Goal: Information Seeking & Learning: Learn about a topic

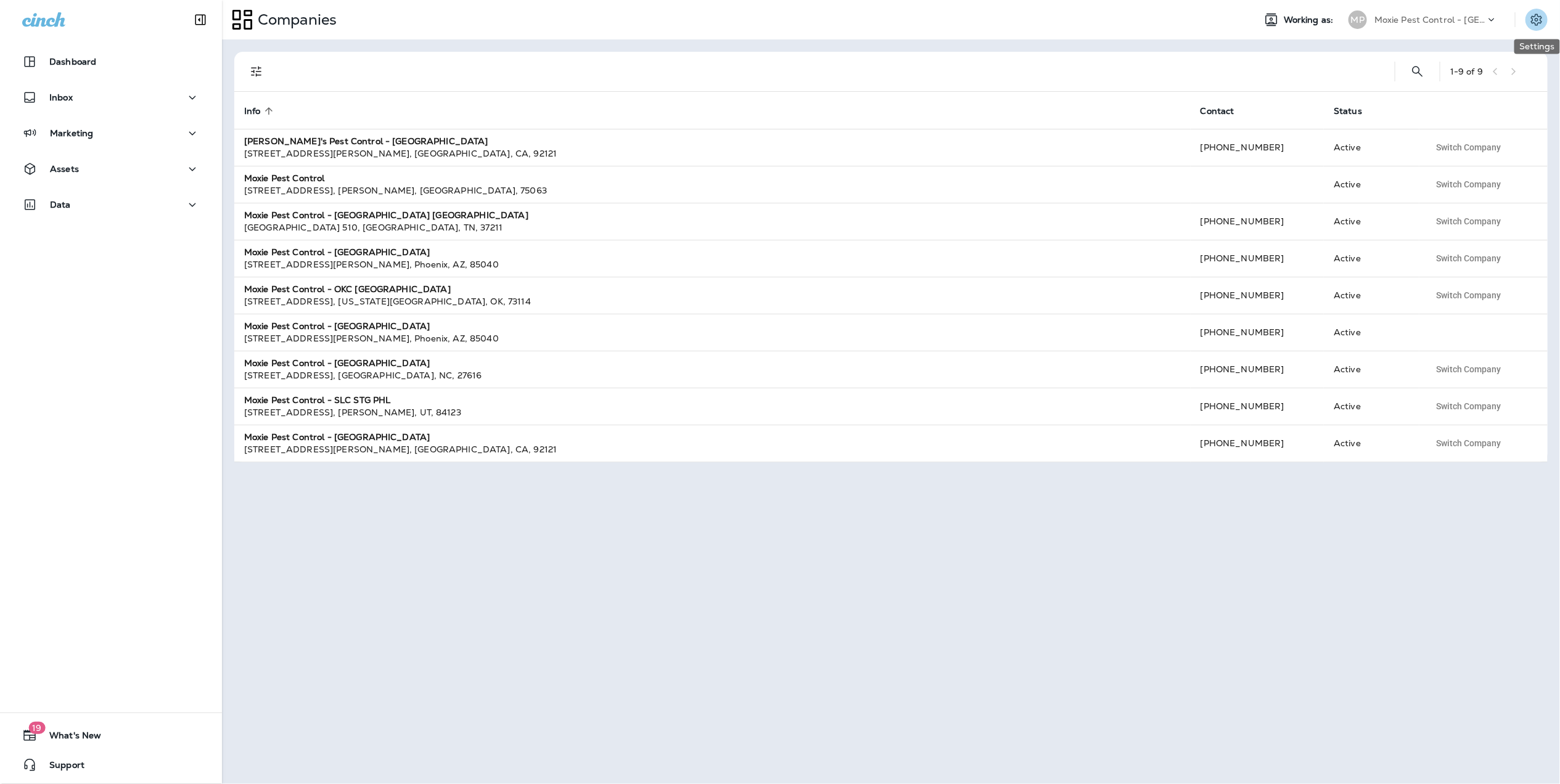
click at [1546, 17] on button "Settings" at bounding box center [1537, 20] width 22 height 22
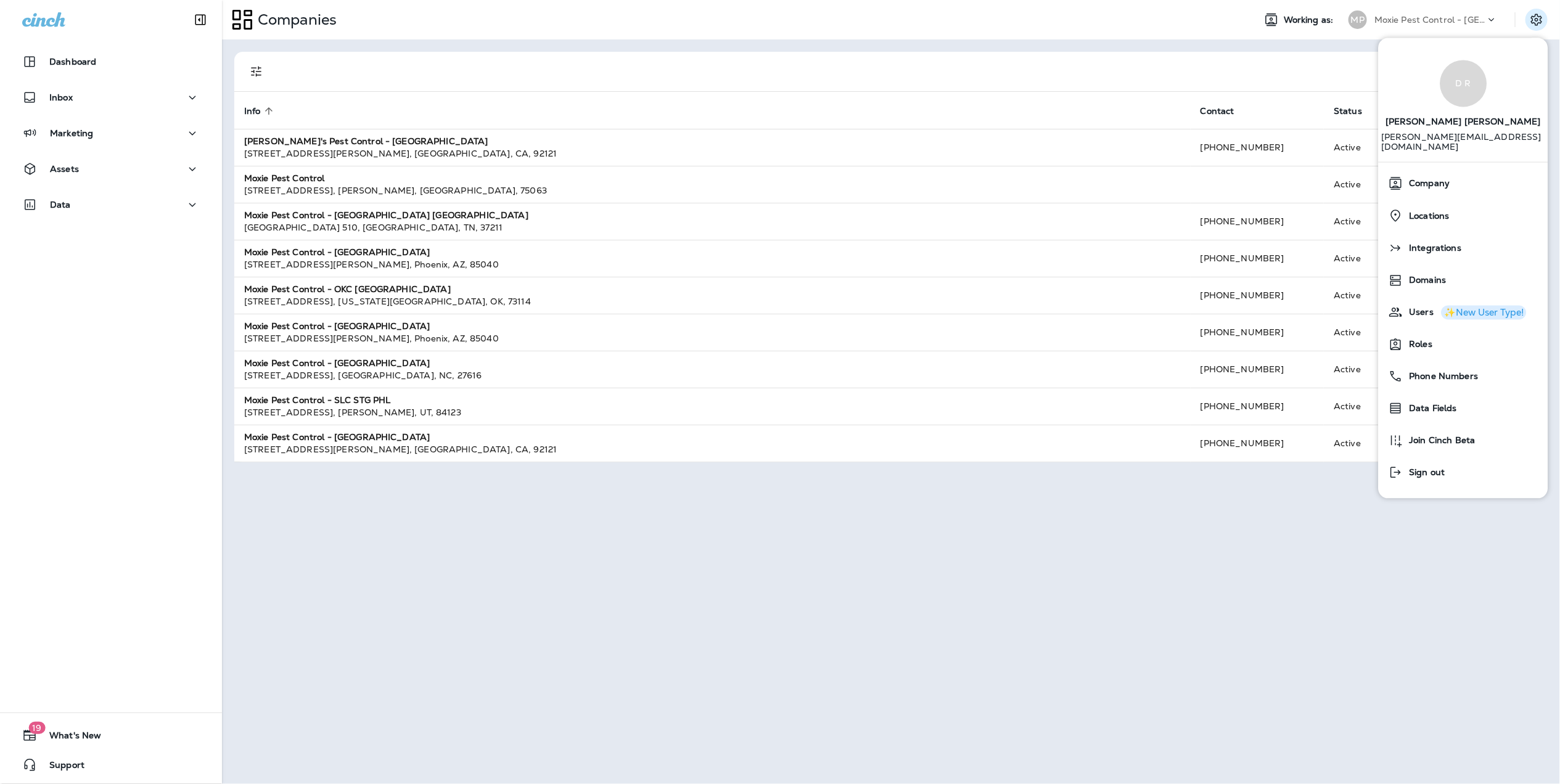
click at [1479, 16] on p "Moxie Pest Control - [GEOGRAPHIC_DATA]" at bounding box center [1430, 19] width 111 height 10
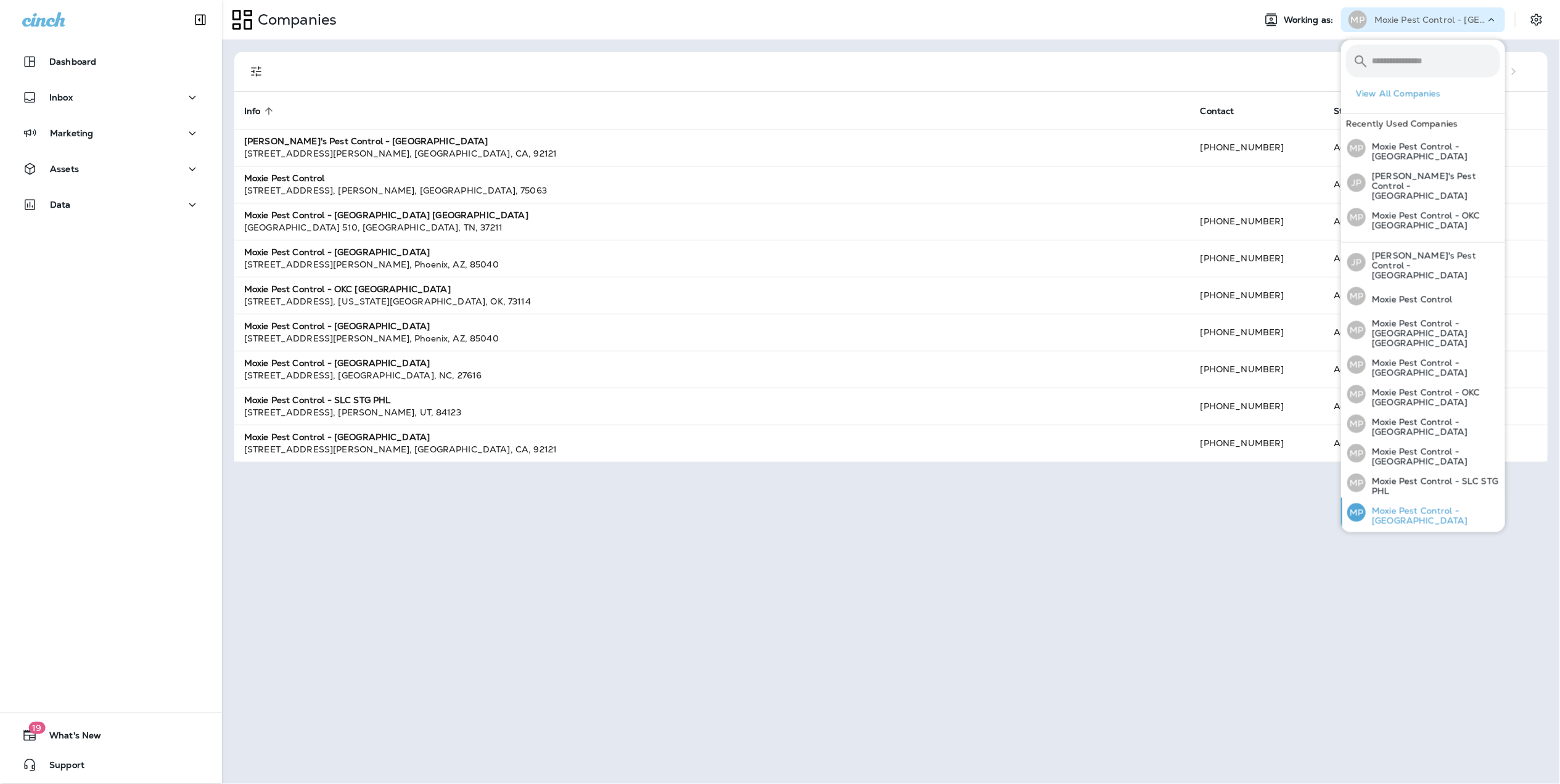
click at [1410, 506] on p "Moxie Pest Control - [GEOGRAPHIC_DATA]" at bounding box center [1433, 516] width 134 height 20
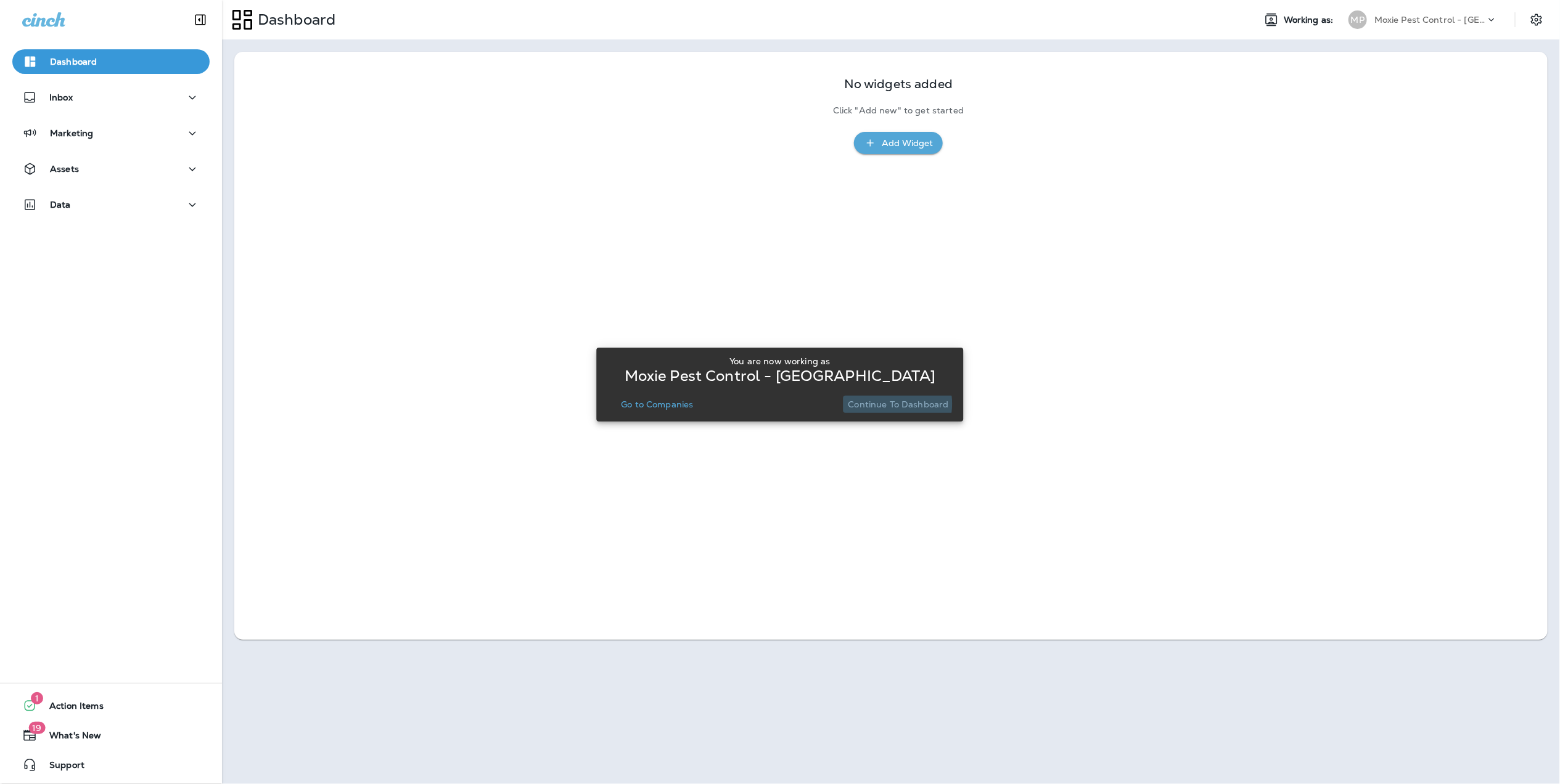
click at [881, 404] on p "Continue to Dashboard" at bounding box center [899, 404] width 101 height 10
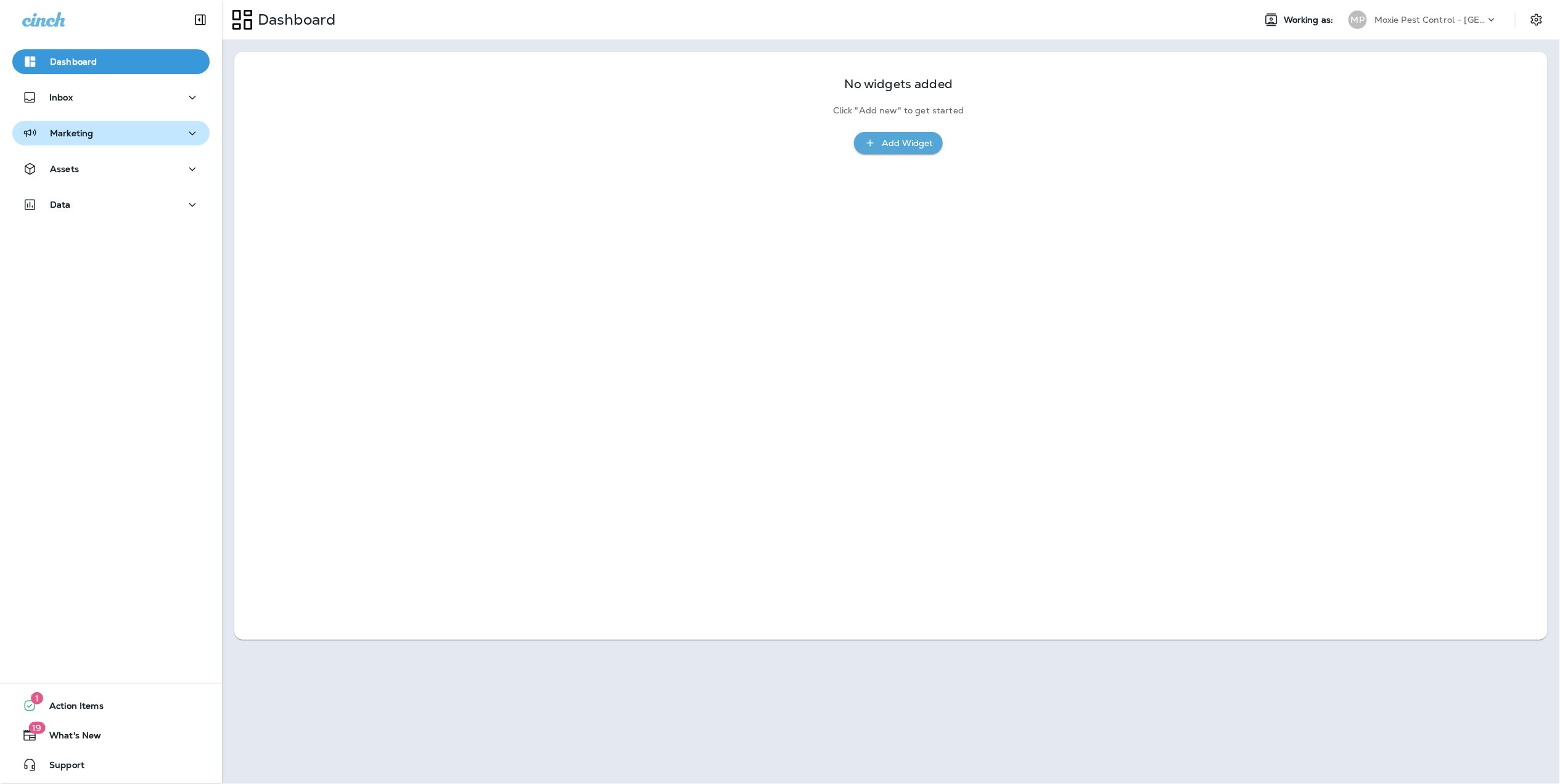
click at [71, 132] on p "Marketing" at bounding box center [71, 133] width 43 height 10
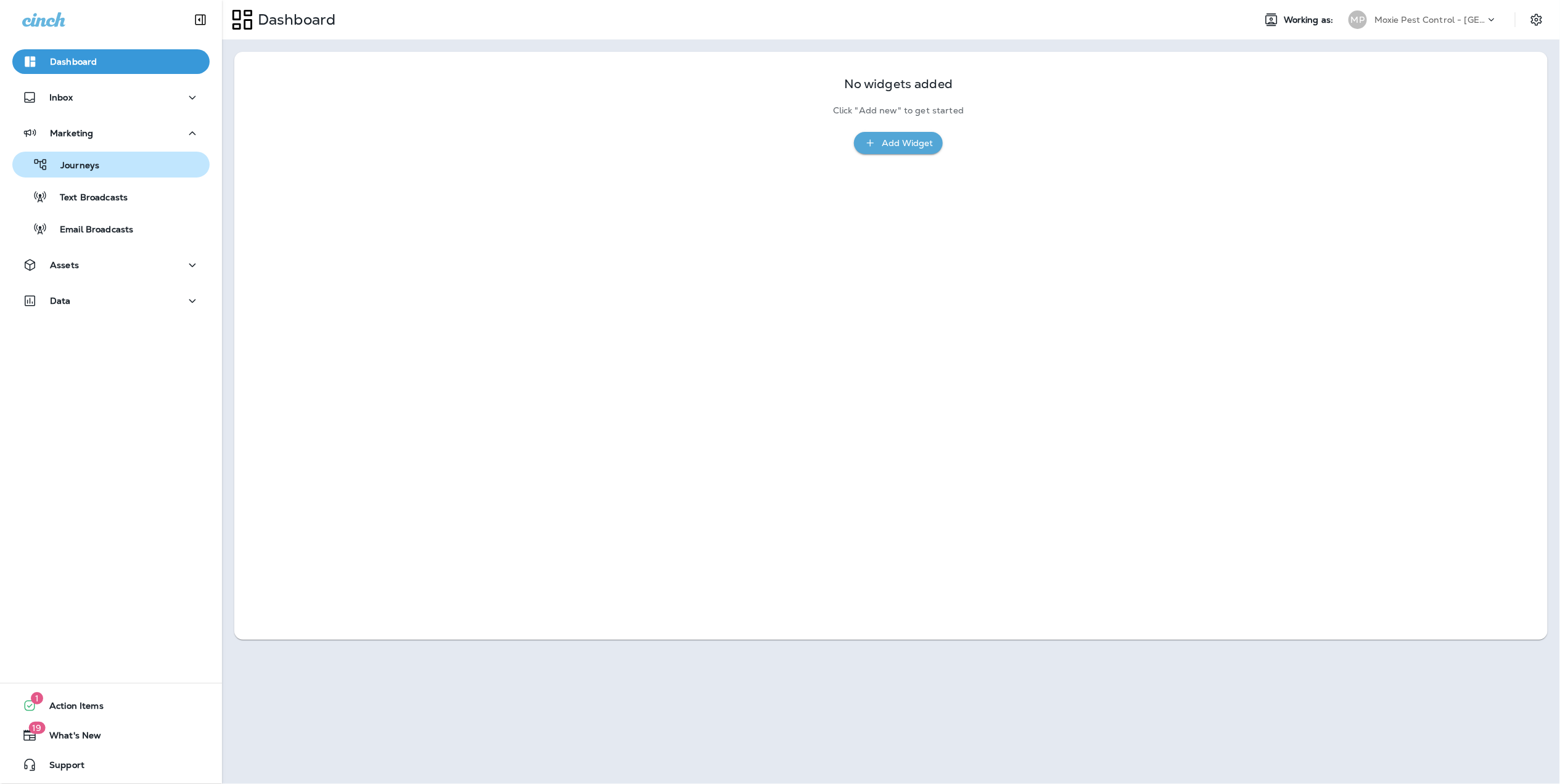
click at [84, 167] on p "Journeys" at bounding box center [74, 166] width 51 height 12
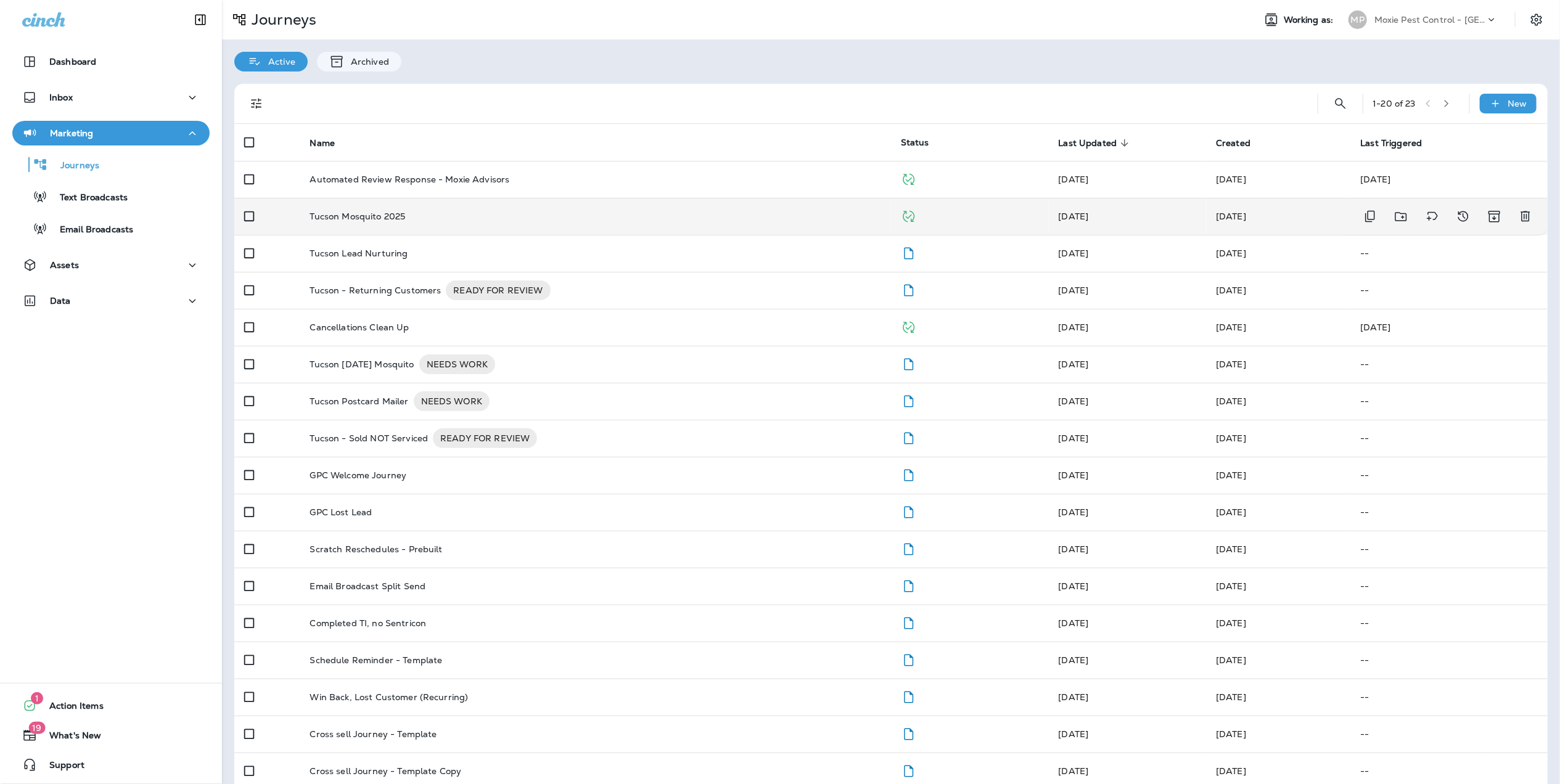
click at [330, 217] on p "Tucson Mosquito 2025" at bounding box center [358, 216] width 96 height 10
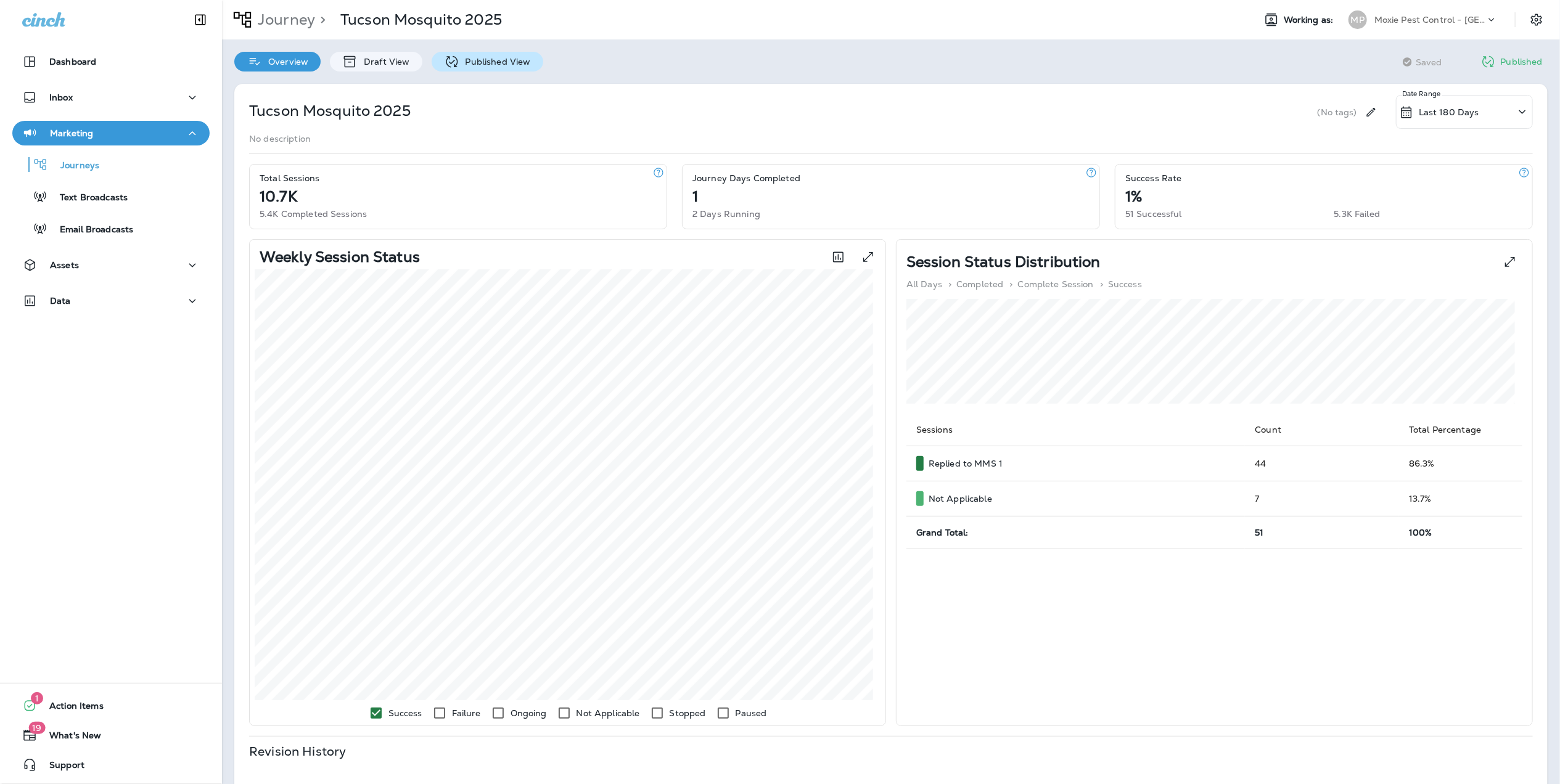
click at [491, 57] on p "Published View" at bounding box center [495, 61] width 72 height 10
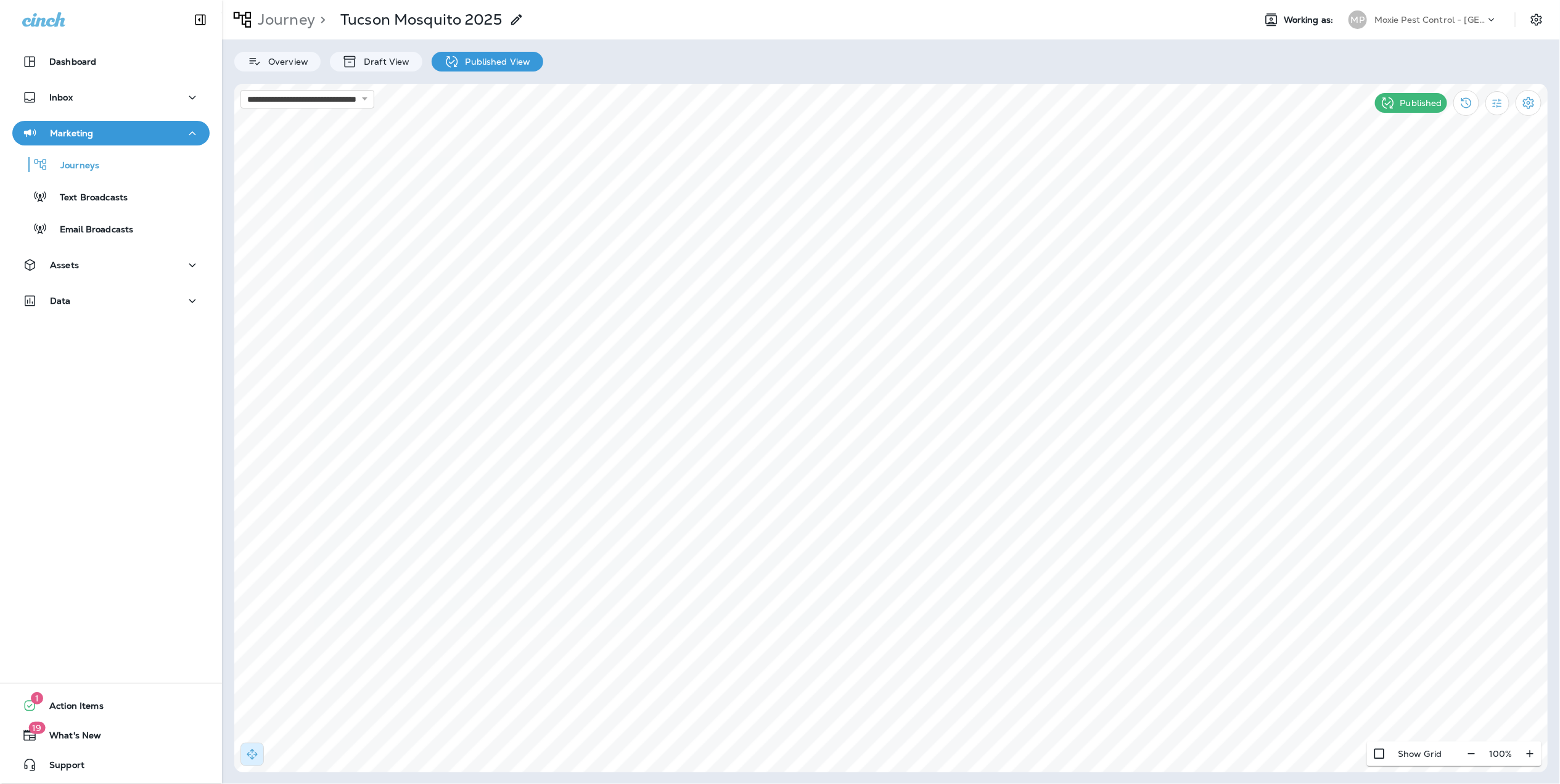
select select "*****"
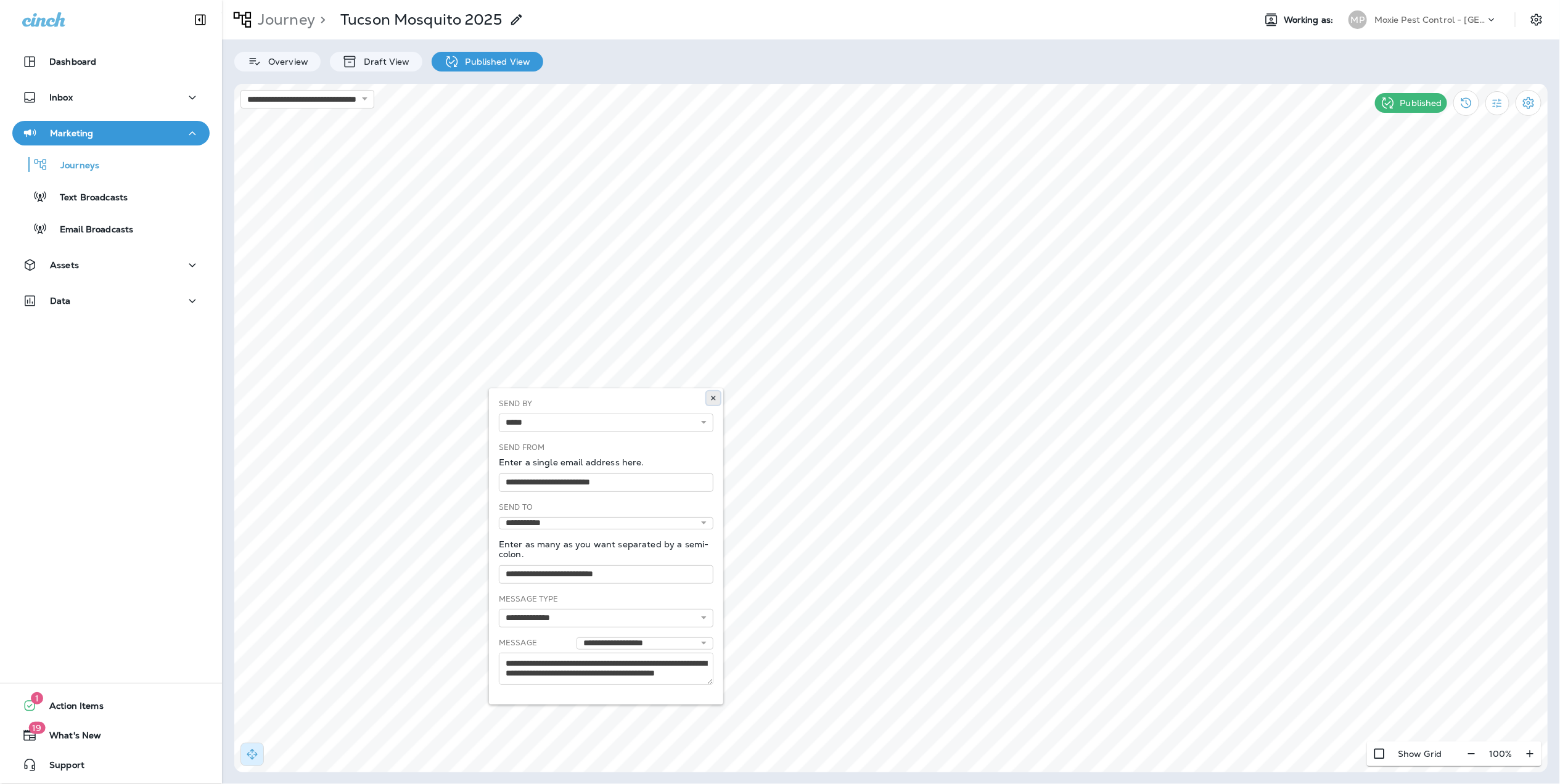
click at [712, 396] on icon at bounding box center [713, 398] width 8 height 8
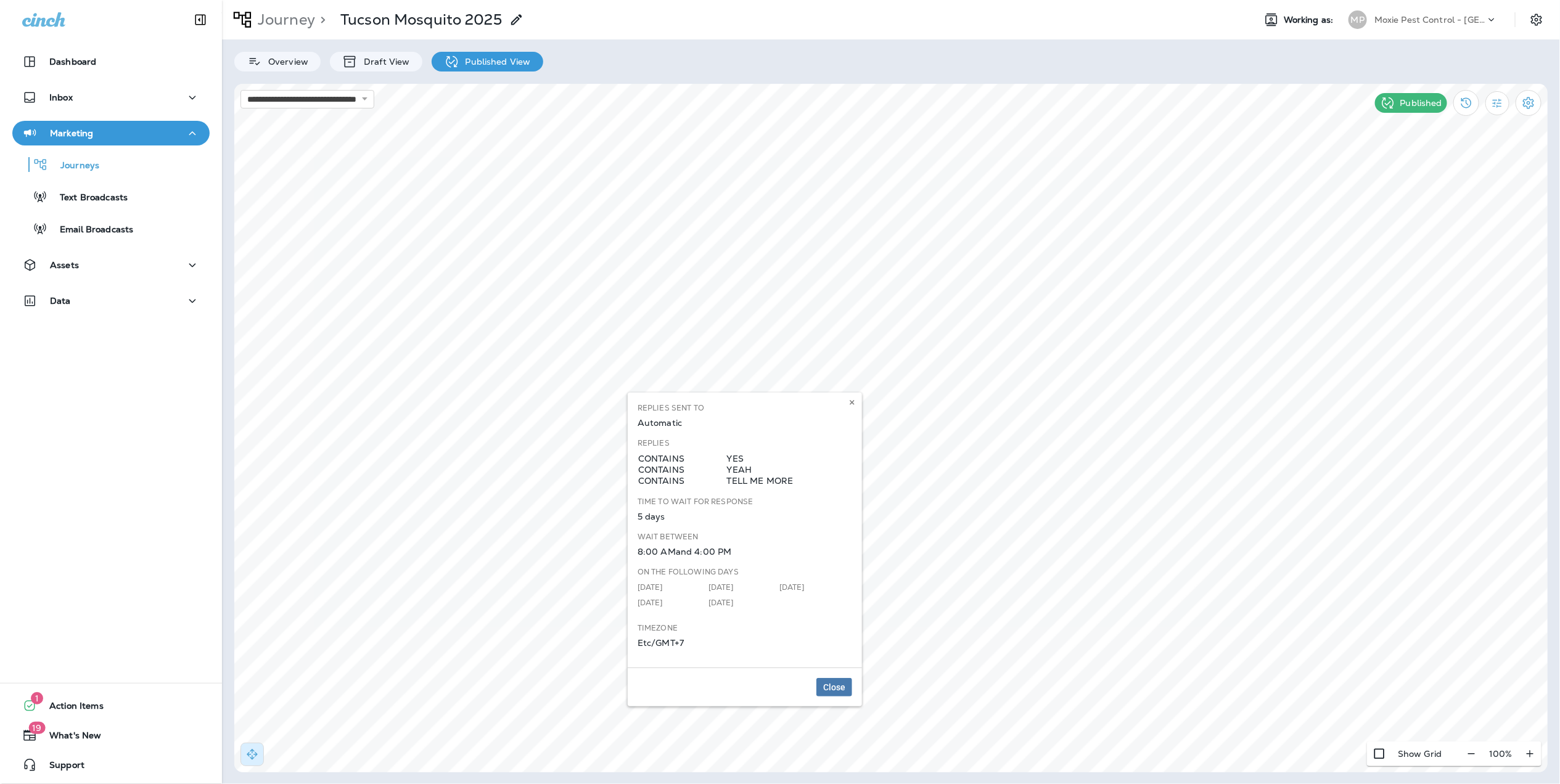
click at [861, 401] on div "Replies Sent To Automatic Replies contains Yes contains Yeah contains Tell me m…" at bounding box center [745, 530] width 234 height 275
click at [853, 399] on icon at bounding box center [852, 402] width 8 height 8
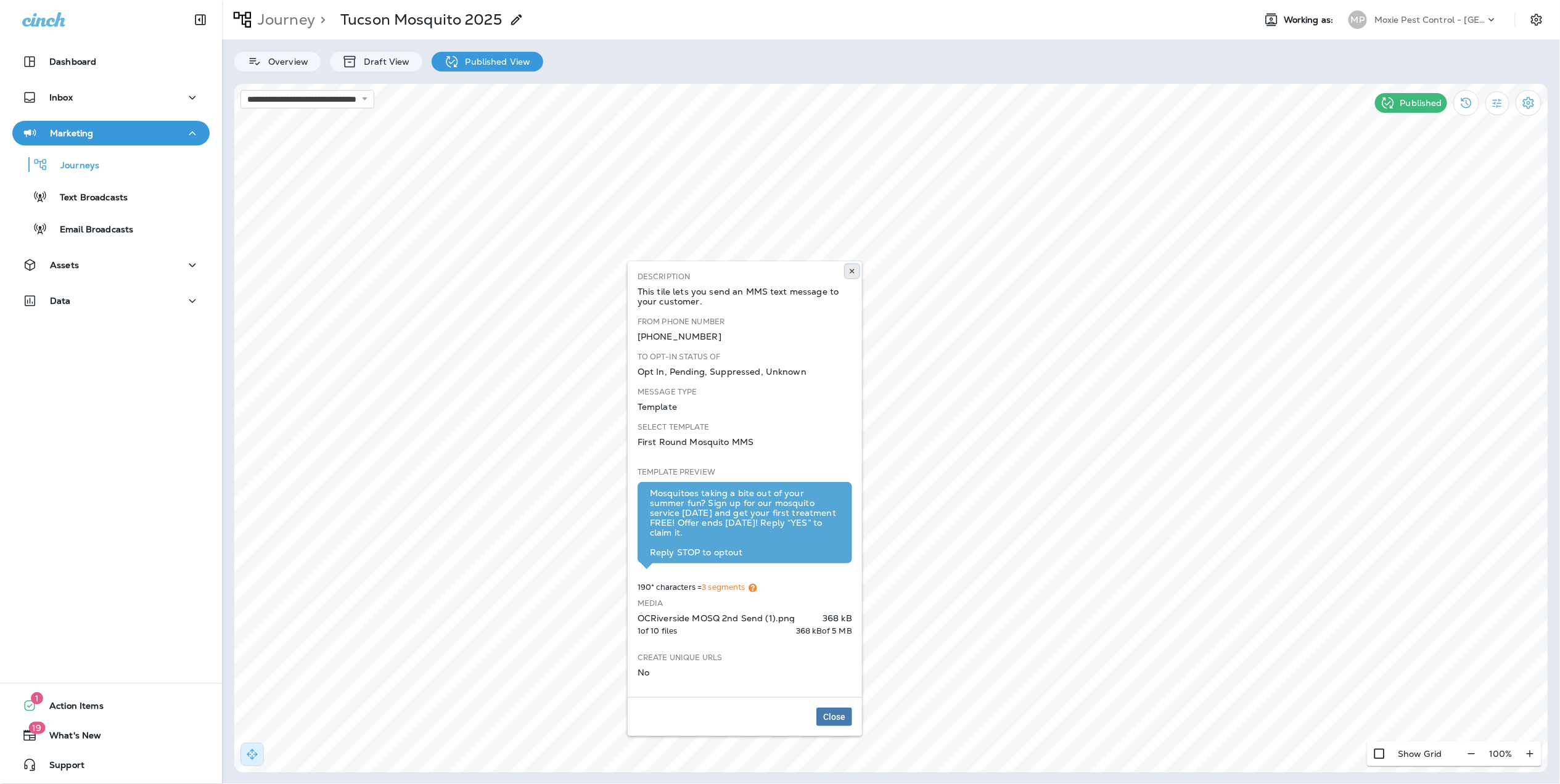
click at [854, 270] on icon at bounding box center [852, 271] width 8 height 8
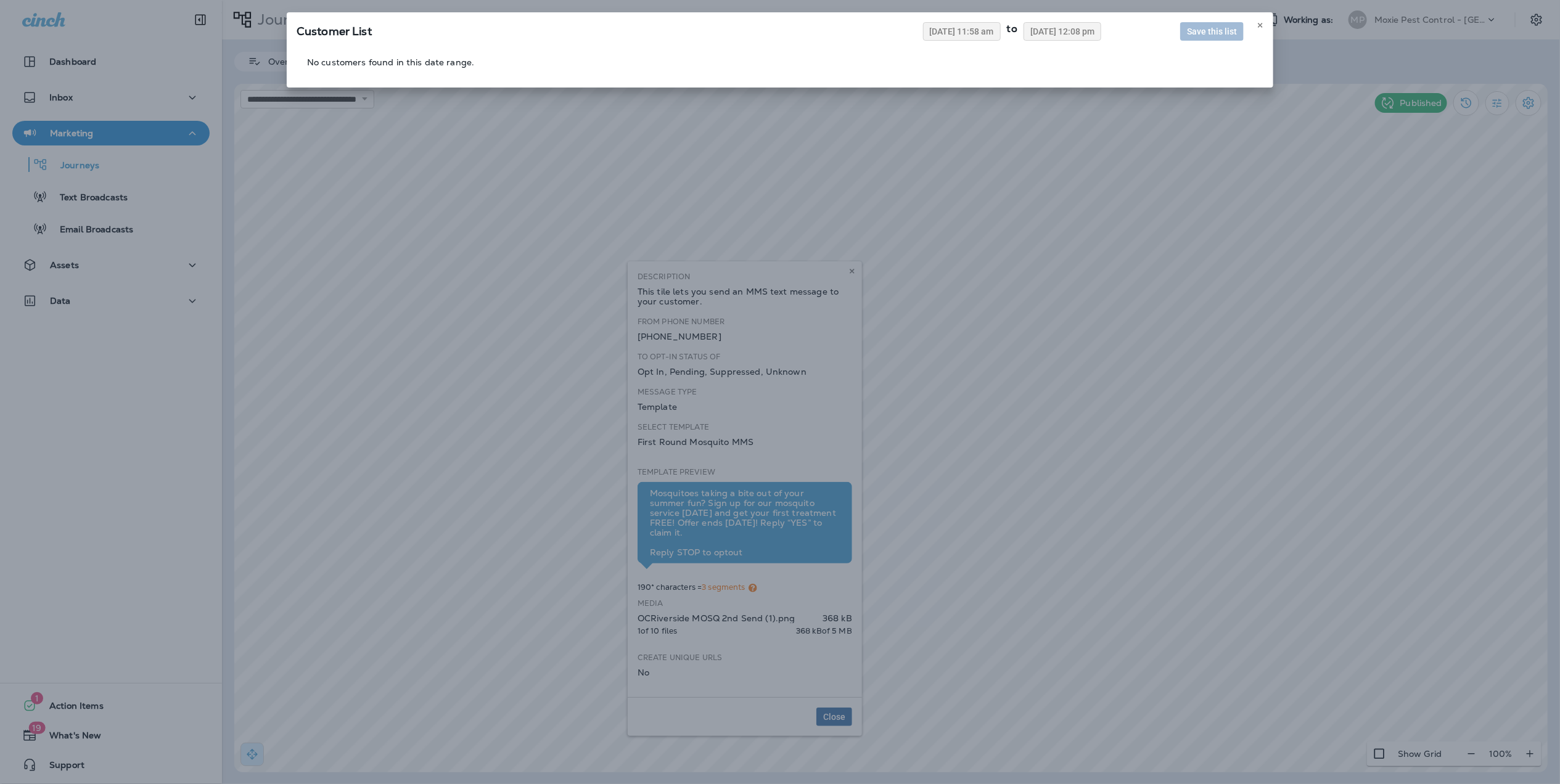
click at [853, 271] on div "Customer List [DATE] 11:58 am to [DATE] 12:08 pm Save this list No customers fo…" at bounding box center [780, 392] width 1560 height 784
click at [841, 710] on div "Customer List [DATE] 11:58 am to [DATE] 12:08 pm Save this list No customers fo…" at bounding box center [780, 392] width 1560 height 784
click at [1257, 19] on div "Customer List [DATE] 11:58 am to [DATE] 12:08 pm Save this list No customers fo…" at bounding box center [780, 50] width 987 height 75
click at [1257, 19] on button at bounding box center [1260, 25] width 14 height 14
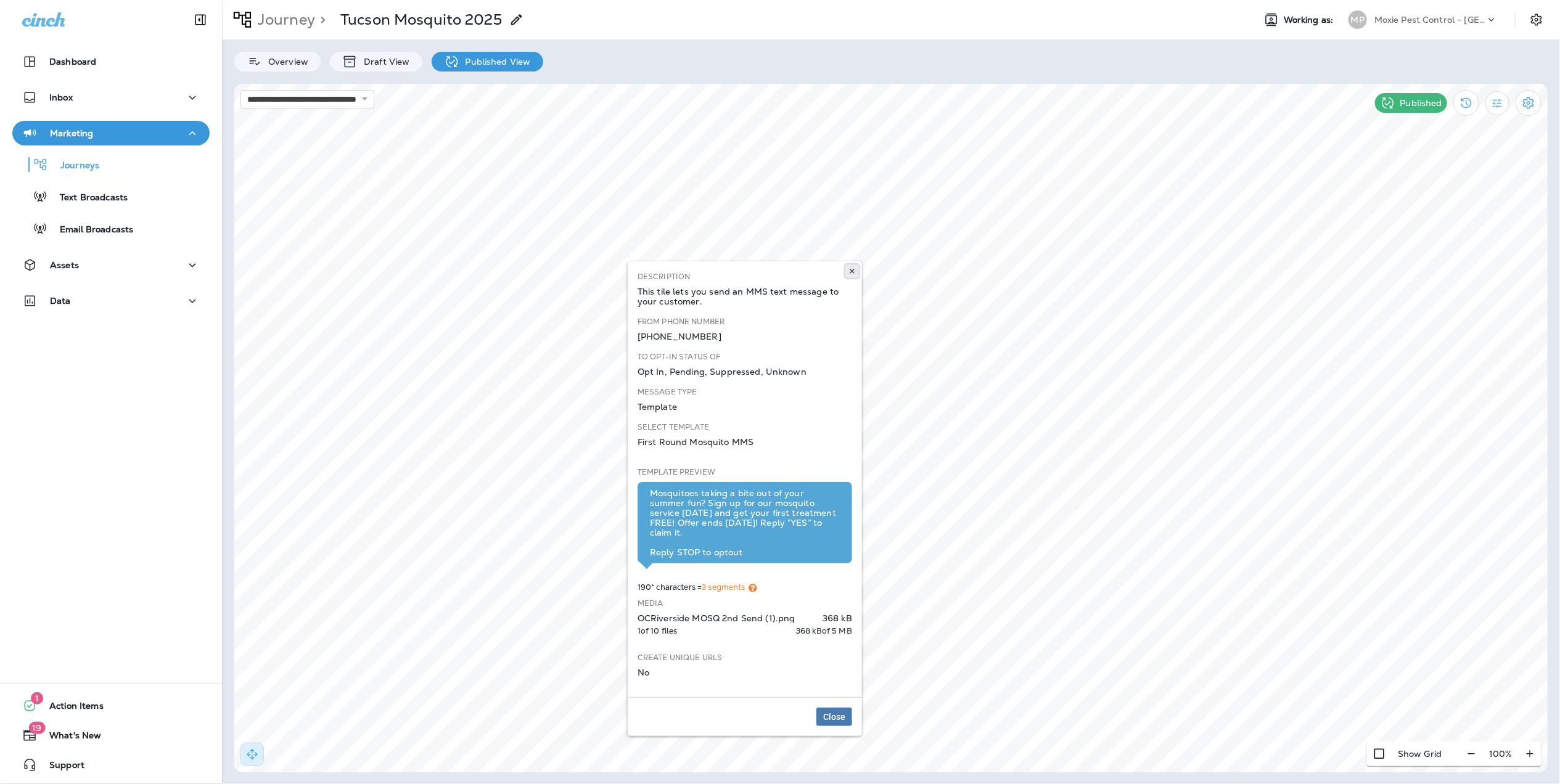
click at [848, 269] on icon at bounding box center [852, 271] width 8 height 8
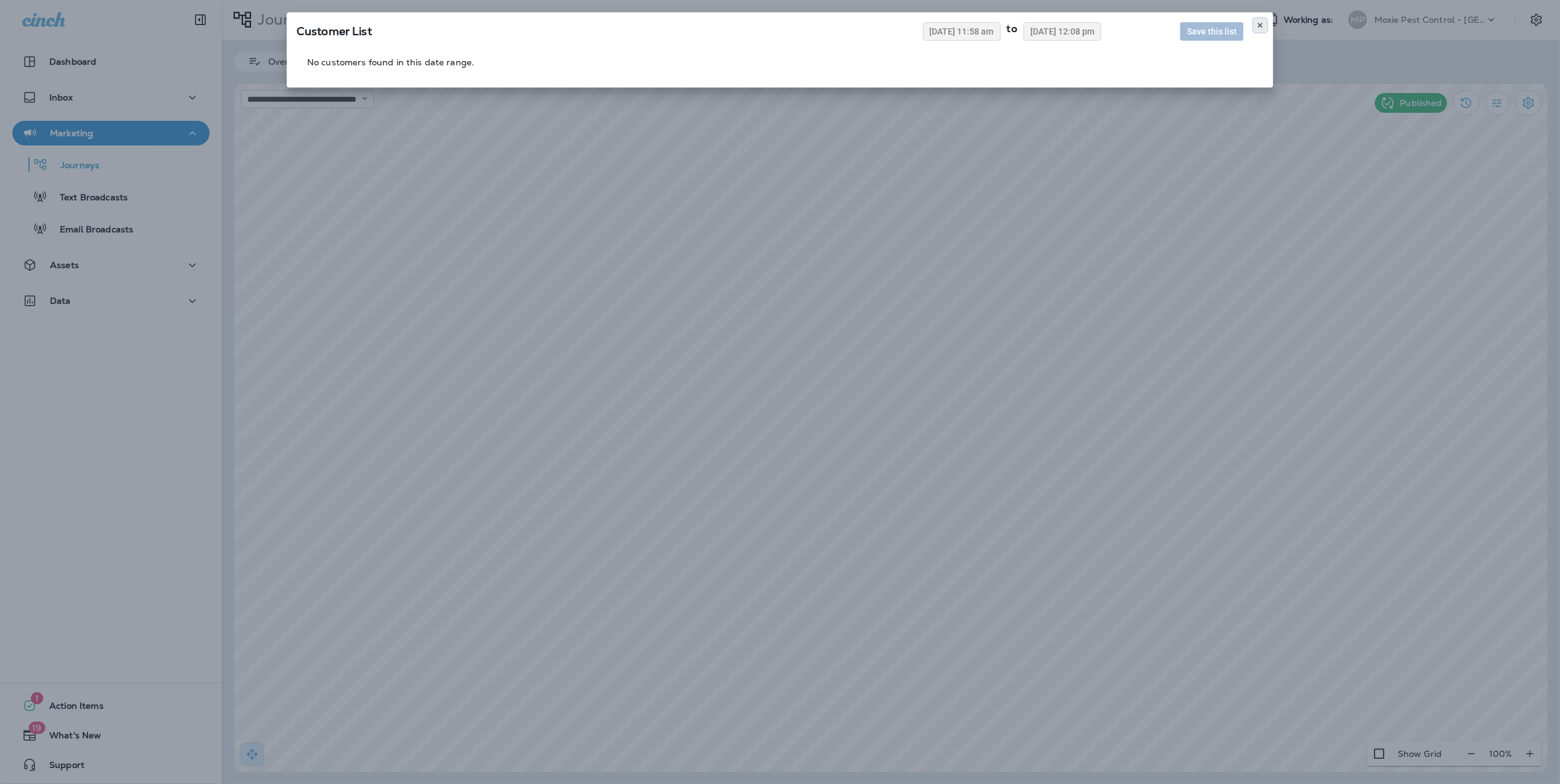
click at [1260, 25] on use at bounding box center [1260, 25] width 4 height 5
